Goal: Task Accomplishment & Management: Use online tool/utility

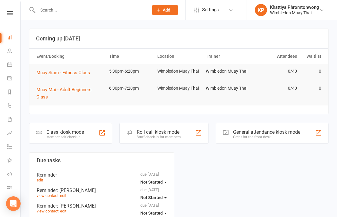
click at [4, 182] on li "Class check-in" at bounding box center [10, 188] width 20 height 14
click at [10, 181] on link "Roll call" at bounding box center [14, 174] width 14 height 14
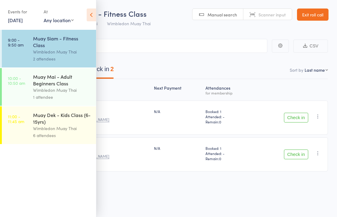
click at [142, 26] on span "Wimbledon Muay Thai" at bounding box center [129, 23] width 44 height 6
click at [91, 12] on icon at bounding box center [91, 14] width 9 height 13
click at [147, 172] on div "Next Payment Atten­dances for membership edit Horst Feldhaeuser feldhaeuser@gmx…" at bounding box center [168, 126] width 319 height 95
click at [88, 9] on icon at bounding box center [91, 14] width 9 height 13
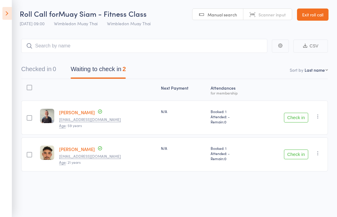
click at [317, 14] on link "Exit roll call" at bounding box center [313, 14] width 32 height 12
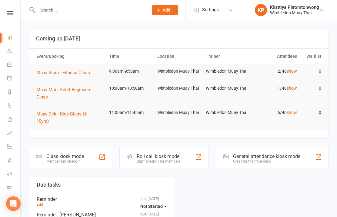
click at [16, 187] on link "Class check-in" at bounding box center [14, 188] width 14 height 14
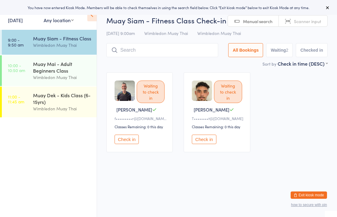
click at [143, 51] on input "search" at bounding box center [163, 50] width 112 height 14
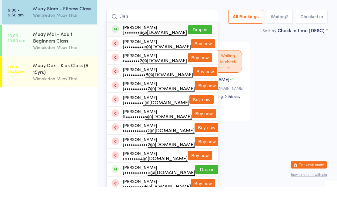
type input "Jan"
click at [201, 56] on button "Drop in" at bounding box center [200, 60] width 24 height 9
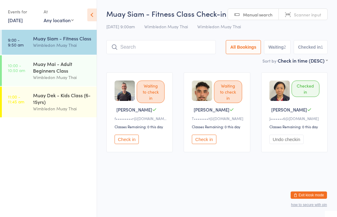
click at [126, 143] on button "Check in" at bounding box center [127, 138] width 24 height 9
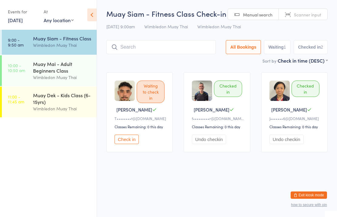
click at [130, 53] on input "search" at bounding box center [162, 47] width 110 height 14
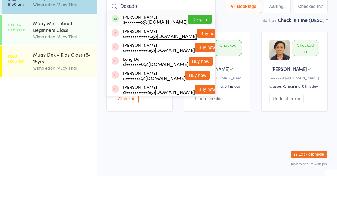
type input "Dosado"
click at [199, 56] on button "Drop in" at bounding box center [200, 60] width 24 height 9
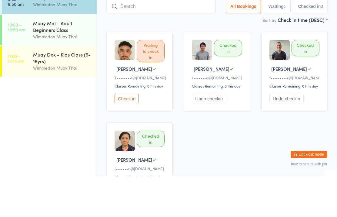
click at [145, 40] on input "search" at bounding box center [162, 47] width 110 height 14
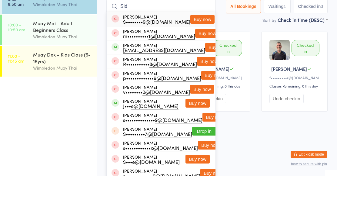
type input "Sid"
click at [191, 56] on button "Buy now" at bounding box center [203, 60] width 24 height 9
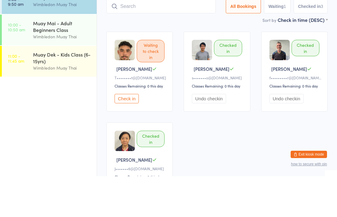
scroll to position [41, 0]
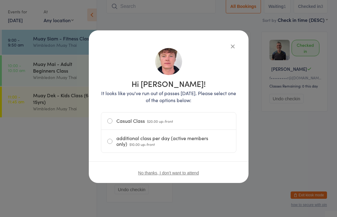
click at [116, 124] on label "Casual Class $20.00 up-front" at bounding box center [168, 120] width 123 height 17
click at [0, 0] on input "Casual Class $20.00 up-front" at bounding box center [0, 0] width 0 height 0
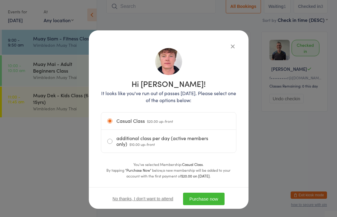
click at [201, 196] on button "Purchase now" at bounding box center [204, 198] width 42 height 12
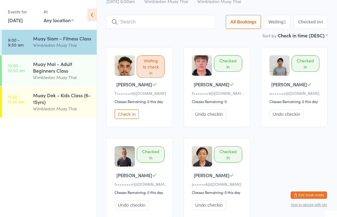
scroll to position [25, 0]
click at [178, 28] on input "search" at bounding box center [162, 22] width 110 height 14
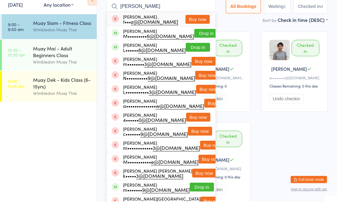
type input "[PERSON_NAME]"
click at [200, 45] on button "Drop in" at bounding box center [207, 49] width 24 height 9
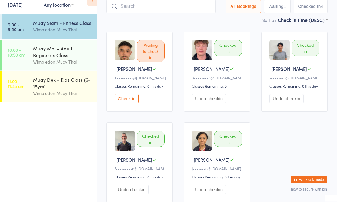
scroll to position [41, 0]
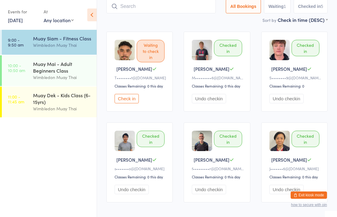
click at [158, 3] on input "search" at bounding box center [162, 6] width 110 height 14
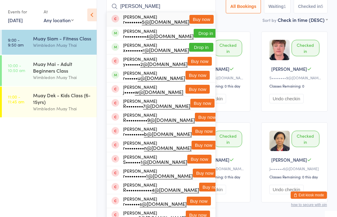
type input "[PERSON_NAME]"
click at [197, 46] on button "Drop in" at bounding box center [201, 47] width 24 height 9
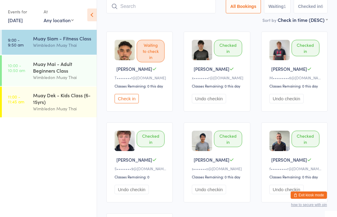
click at [151, 12] on input "search" at bounding box center [162, 6] width 110 height 14
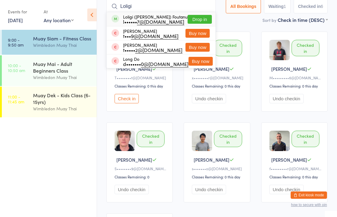
type input "Loligi"
click at [200, 17] on button "Drop in" at bounding box center [200, 19] width 24 height 9
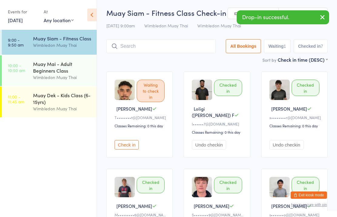
scroll to position [0, 0]
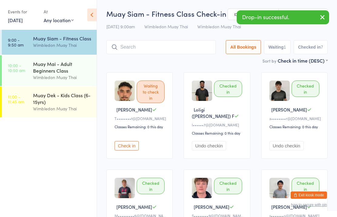
click at [153, 42] on input "search" at bounding box center [162, 47] width 110 height 14
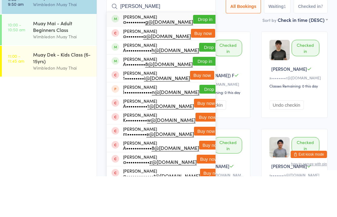
type input "[PERSON_NAME]"
click at [200, 56] on button "Drop in" at bounding box center [205, 60] width 24 height 9
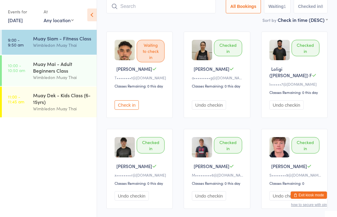
click at [170, 13] on input "search" at bounding box center [162, 6] width 110 height 14
type input "N"
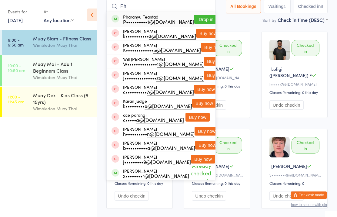
type input "P"
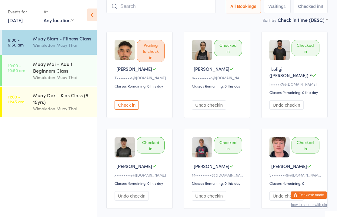
click at [145, 9] on input "search" at bounding box center [162, 6] width 110 height 14
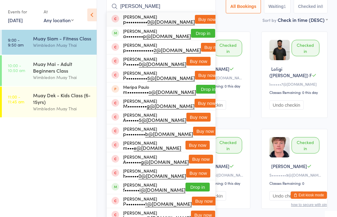
type input "[PERSON_NAME]"
click at [202, 36] on button "Drop in" at bounding box center [203, 33] width 24 height 9
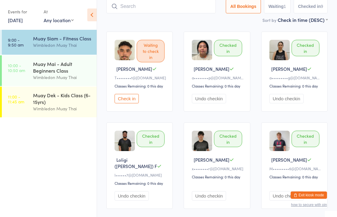
click at [179, 5] on input "search" at bounding box center [162, 6] width 110 height 14
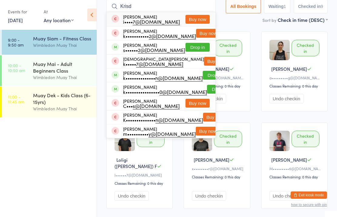
type input "Krisd"
click at [202, 49] on button "Drop in" at bounding box center [198, 47] width 24 height 9
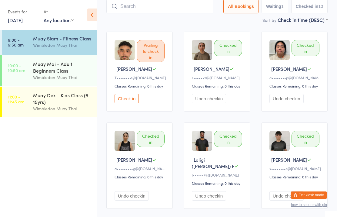
click at [126, 103] on button "Check in" at bounding box center [127, 98] width 24 height 9
